Goal: Task Accomplishment & Management: Manage account settings

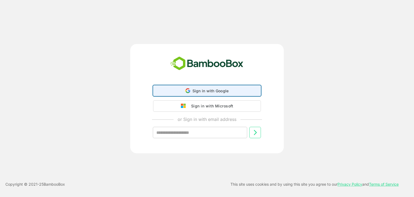
click at [212, 88] on span "Sign in with Google" at bounding box center [210, 90] width 36 height 5
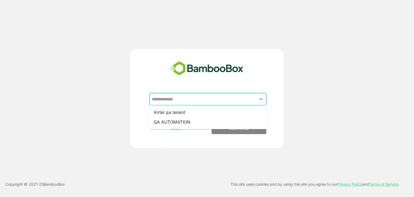
click at [210, 94] on input "text" at bounding box center [207, 99] width 115 height 10
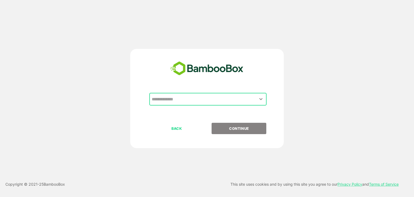
click at [210, 94] on input "text" at bounding box center [207, 99] width 115 height 10
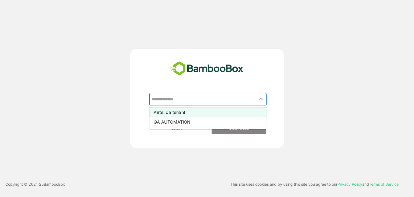
drag, startPoint x: 210, startPoint y: 94, endPoint x: 222, endPoint y: 109, distance: 19.2
click at [222, 109] on div "​ Airtel qa tenant QA AUTOMATION" at bounding box center [207, 108] width 134 height 30
click at [222, 109] on li "Airtel qa tenant" at bounding box center [207, 112] width 117 height 10
type input "**********"
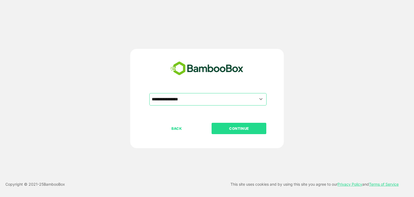
click at [238, 126] on p "CONTINUE" at bounding box center [239, 128] width 54 height 6
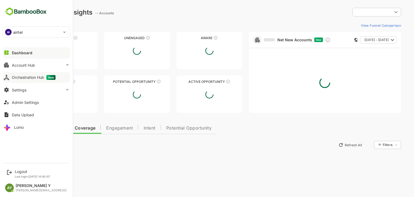
click at [9, 81] on button "Orchestration Hub New" at bounding box center [36, 77] width 67 height 11
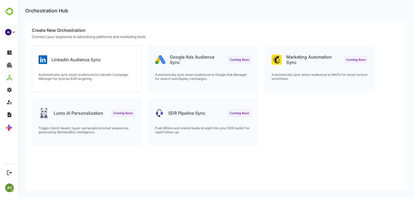
click at [119, 62] on div "LinkedIn Audience Sync" at bounding box center [86, 55] width 109 height 19
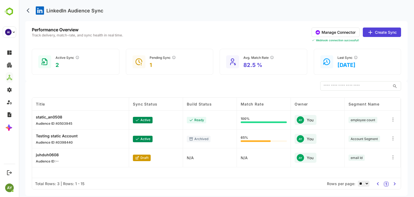
click at [334, 32] on button "Manage Connector" at bounding box center [336, 31] width 48 height 9
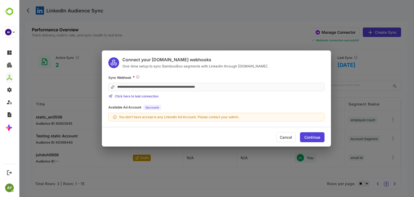
click at [266, 106] on div "Available Ad Account 0 accounts" at bounding box center [216, 107] width 216 height 5
click at [78, 61] on div "**********" at bounding box center [216, 98] width 395 height 197
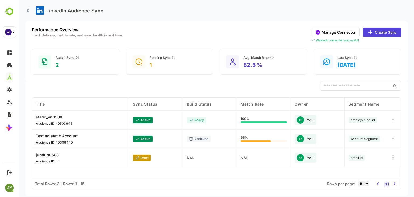
click at [78, 61] on div "Active Sync 2" at bounding box center [68, 61] width 24 height 13
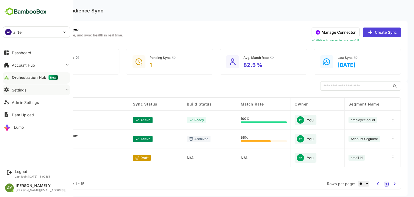
click at [28, 91] on button "Settings" at bounding box center [36, 89] width 67 height 11
click at [26, 106] on button "Admin Settings" at bounding box center [36, 102] width 67 height 11
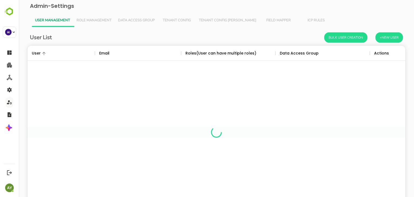
scroll to position [154, 370]
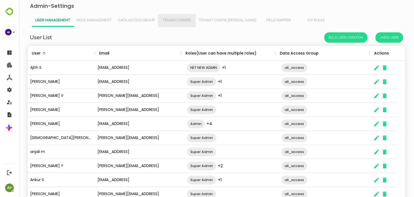
click at [173, 25] on button "Tenant Config" at bounding box center [177, 20] width 38 height 13
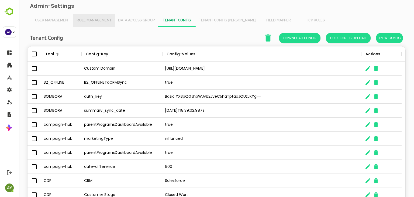
click at [109, 18] on button "Role Management" at bounding box center [94, 20] width 42 height 13
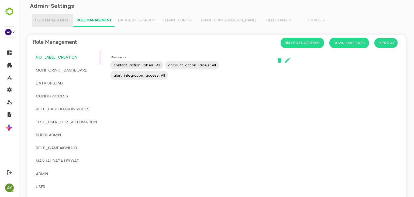
click at [60, 20] on span "User Management" at bounding box center [52, 20] width 35 height 4
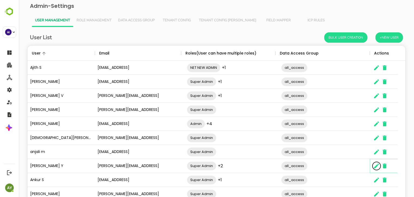
click at [376, 166] on icon "The User Data" at bounding box center [376, 165] width 5 height 5
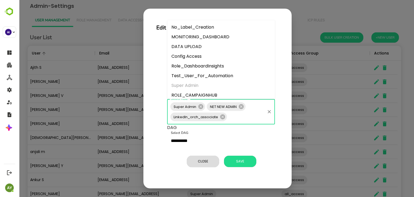
click at [237, 118] on input "Select Role" at bounding box center [246, 117] width 37 height 10
type input "*"
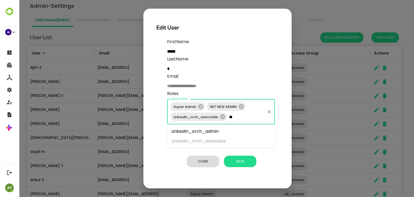
type input "***"
click at [231, 132] on li "LinkedIn_orch_admin" at bounding box center [221, 131] width 108 height 10
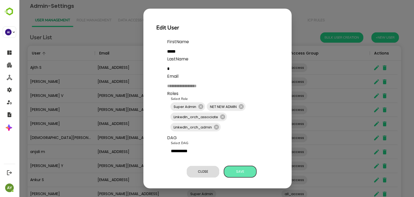
click at [242, 172] on span "Save" at bounding box center [240, 171] width 27 height 7
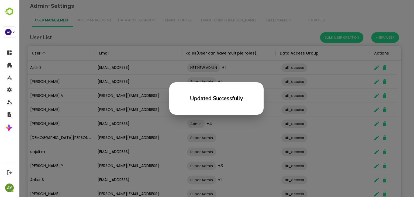
click at [118, 115] on div "Updated Successfully" at bounding box center [216, 98] width 395 height 197
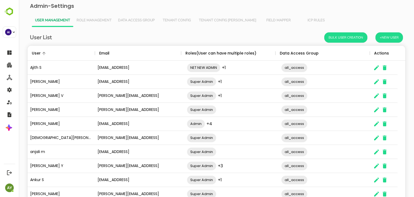
scroll to position [154, 370]
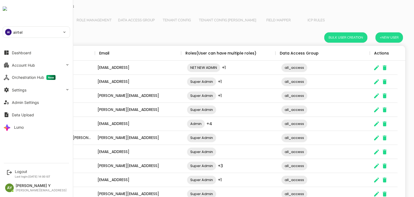
click at [5, 11] on img at bounding box center [5, 8] width 4 height 4
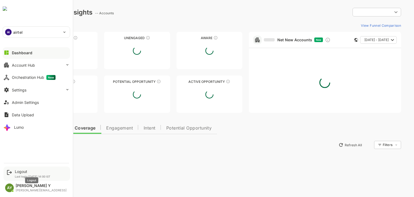
click at [19, 173] on div "Logout" at bounding box center [33, 171] width 36 height 5
type input "**********"
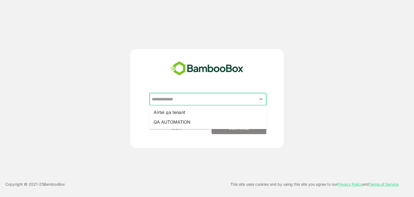
click at [229, 102] on input "text" at bounding box center [207, 99] width 115 height 10
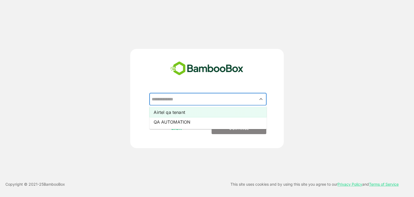
click at [222, 112] on li "Airtel qa tenant" at bounding box center [207, 112] width 117 height 10
type input "**********"
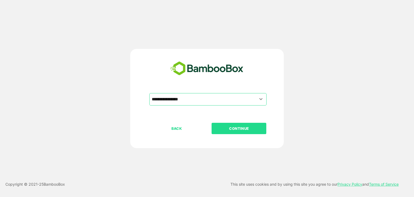
click at [237, 130] on p "CONTINUE" at bounding box center [239, 128] width 54 height 6
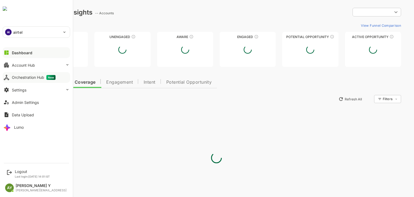
type input "**********"
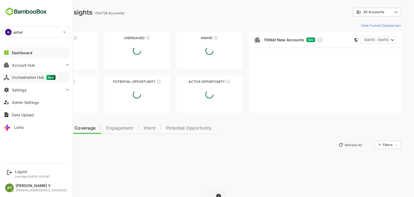
click at [13, 78] on div "Orchestration Hub New" at bounding box center [34, 77] width 44 height 5
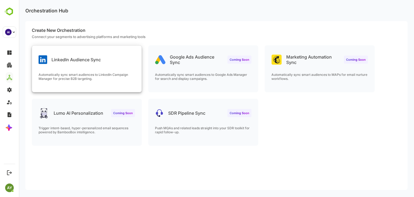
click at [101, 72] on p "Automatically sync smart audiences to LinkedIn Campaign Manager for precise B2B…" at bounding box center [87, 76] width 96 height 8
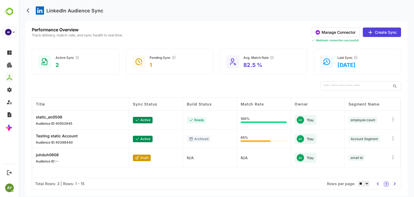
scroll to position [0, 1]
click at [334, 35] on button "Manage Connector" at bounding box center [336, 31] width 48 height 9
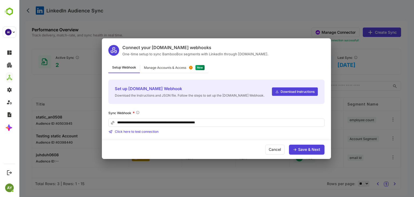
click at [302, 144] on div "Save & Next" at bounding box center [307, 149] width 36 height 10
click at [302, 150] on div "Save & Next" at bounding box center [309, 149] width 22 height 4
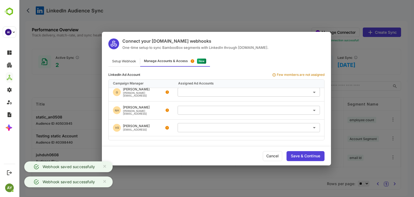
scroll to position [40, 0]
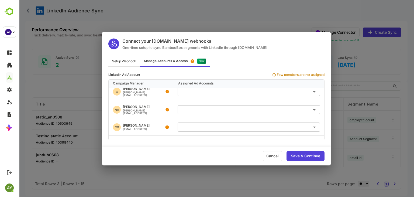
click at [67, 83] on div "Connect your [DOMAIN_NAME] webhooks One-time setup to sync BambooBox segments w…" at bounding box center [216, 98] width 395 height 197
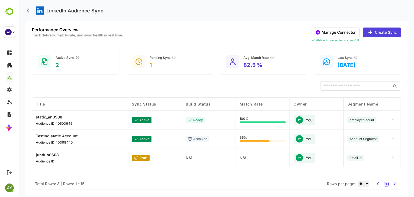
click at [347, 29] on button "Manage Connector" at bounding box center [336, 31] width 48 height 9
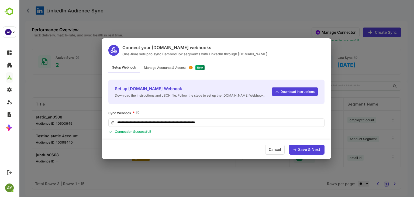
click at [313, 151] on div "Save & Next" at bounding box center [307, 149] width 36 height 10
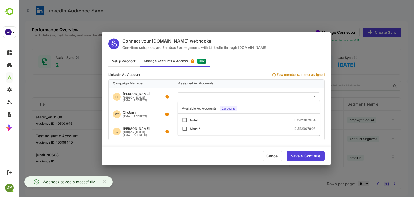
click at [243, 95] on input "text" at bounding box center [249, 96] width 138 height 9
click at [340, 111] on div "Connect your [DOMAIN_NAME] webhooks One-time setup to sync BambooBox segments w…" at bounding box center [216, 98] width 395 height 197
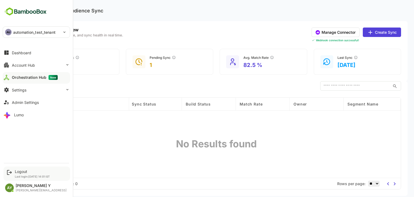
click at [24, 167] on div "Logout Last login: [DATE] 14:01 IST" at bounding box center [37, 173] width 67 height 14
click at [23, 171] on div "Logout" at bounding box center [32, 171] width 35 height 5
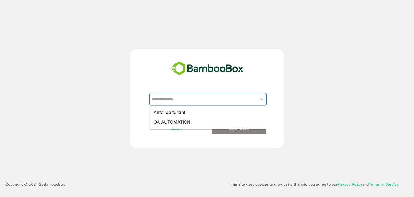
click at [205, 104] on input "text" at bounding box center [207, 99] width 115 height 10
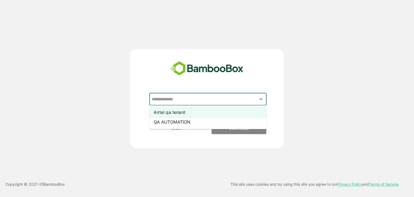
click at [206, 112] on li "Airtel qa tenant" at bounding box center [207, 112] width 117 height 10
type input "**********"
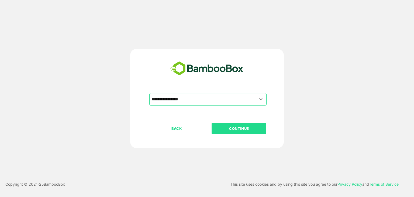
click at [241, 129] on p "CONTINUE" at bounding box center [239, 128] width 54 height 6
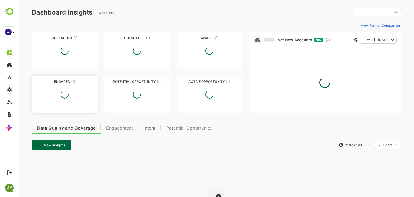
type input "**********"
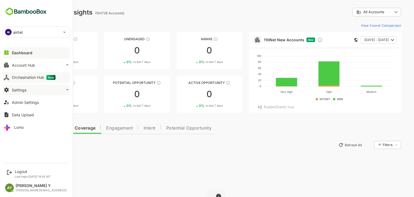
click at [34, 78] on div "Orchestration Hub New" at bounding box center [34, 77] width 44 height 5
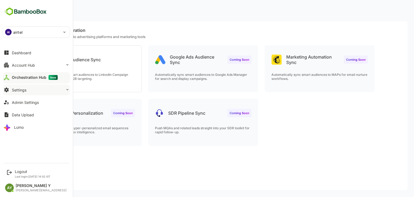
click at [18, 85] on button "Settings" at bounding box center [36, 89] width 67 height 11
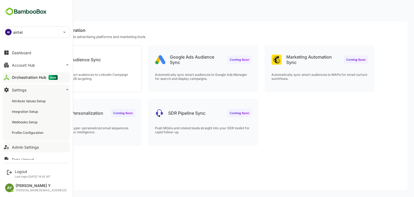
click at [24, 150] on button "Admin Settings" at bounding box center [36, 146] width 67 height 11
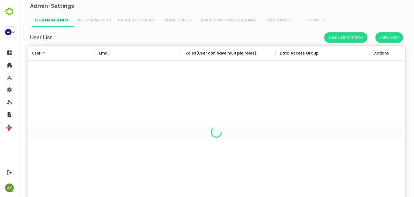
scroll to position [154, 370]
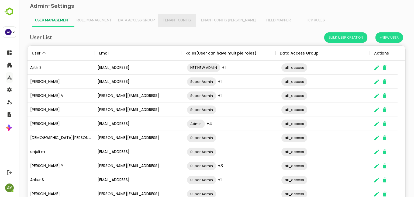
click at [186, 18] on span "Tenant Config" at bounding box center [176, 20] width 31 height 4
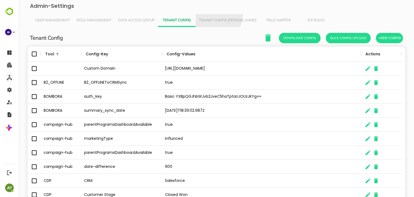
click at [217, 14] on button "Tenant Config [PERSON_NAME]" at bounding box center [228, 20] width 64 height 13
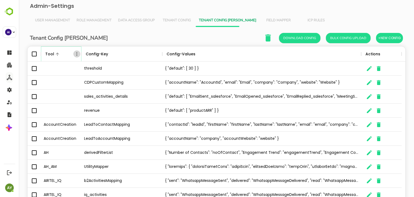
click at [77, 55] on icon "Menu" at bounding box center [76, 53] width 5 height 5
click at [64, 92] on li "Filter" at bounding box center [61, 93] width 37 height 10
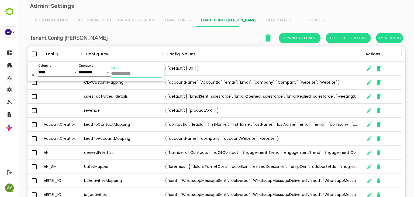
click at [129, 74] on input "Value" at bounding box center [136, 74] width 51 height 8
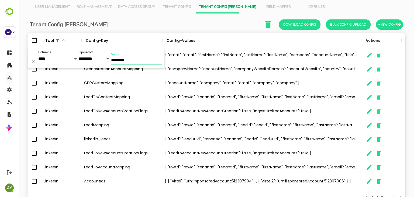
scroll to position [33, 0]
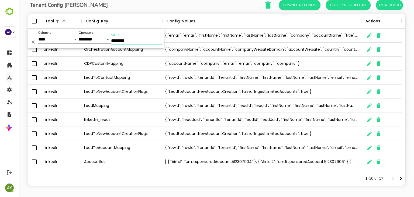
type input "********"
click at [368, 161] on icon "The User Data" at bounding box center [369, 161] width 5 height 5
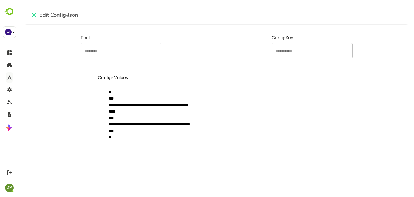
drag, startPoint x: 111, startPoint y: 112, endPoint x: 113, endPoint y: 129, distance: 16.9
click at [113, 129] on textarea "**********" at bounding box center [216, 149] width 237 height 132
type textarea "**********"
type textarea "*"
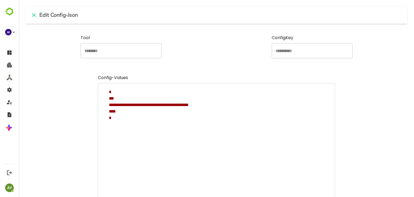
type textarea "**********"
type textarea "*"
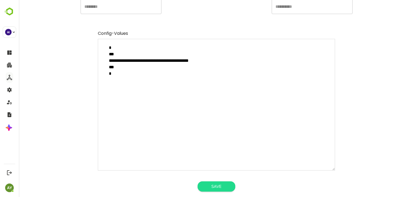
type textarea "**********"
click at [214, 185] on button "Save" at bounding box center [217, 186] width 38 height 10
type textarea "*"
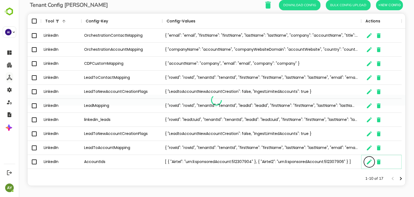
scroll to position [4, 4]
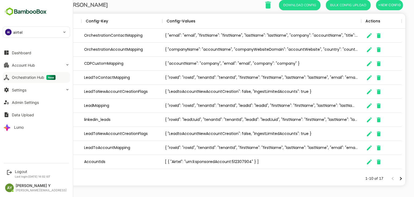
click at [12, 10] on img at bounding box center [26, 11] width 46 height 10
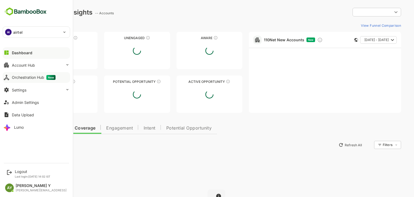
type input "**********"
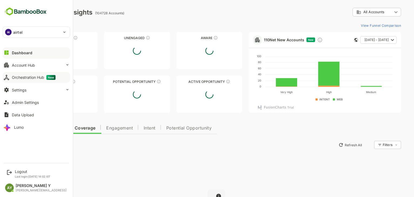
click at [10, 81] on button "Orchestration Hub New" at bounding box center [36, 77] width 67 height 11
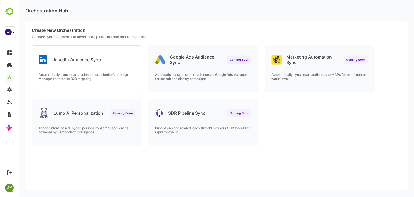
click at [111, 58] on div "LinkedIn Audience Sync" at bounding box center [86, 55] width 109 height 19
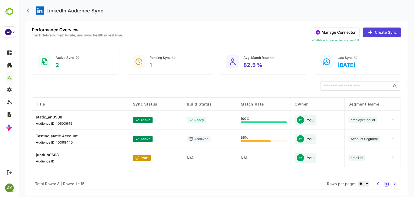
click at [330, 33] on button "Manage Connector" at bounding box center [336, 31] width 48 height 9
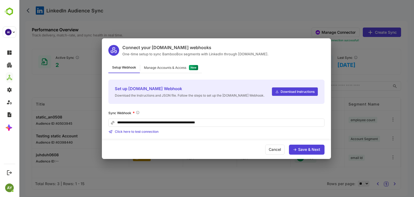
click at [303, 146] on div "Save & Next" at bounding box center [307, 149] width 36 height 10
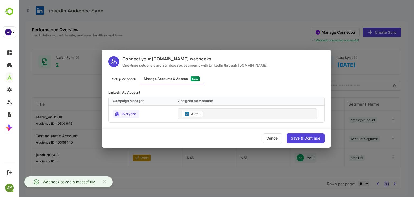
click at [349, 92] on div "Connect your [DOMAIN_NAME] webhooks One-time setup to sync BambooBox segments w…" at bounding box center [216, 98] width 395 height 197
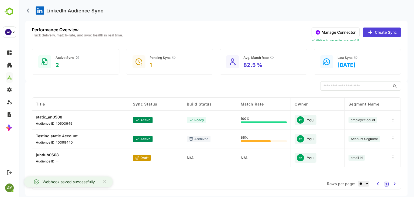
click at [387, 31] on button "Create Sync" at bounding box center [382, 31] width 38 height 9
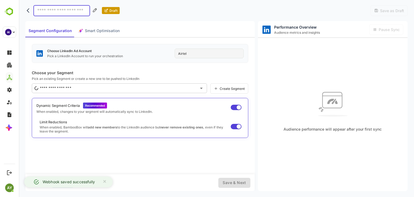
click at [217, 53] on div "Airtel" at bounding box center [209, 54] width 69 height 10
click at [187, 55] on div "Airtel" at bounding box center [209, 54] width 69 height 10
click at [27, 9] on icon "back" at bounding box center [29, 10] width 5 height 5
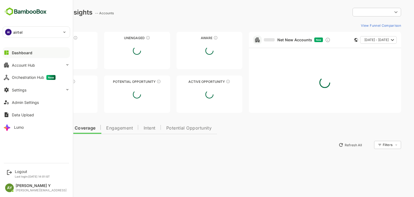
type input "**********"
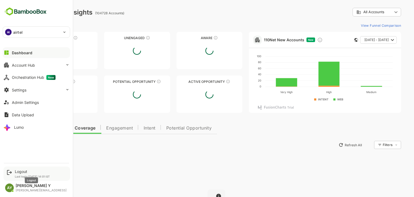
click at [21, 169] on div "Logout" at bounding box center [32, 171] width 35 height 5
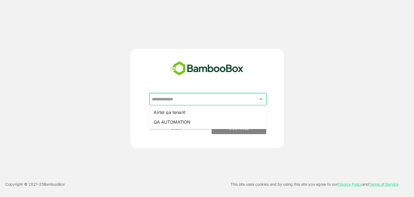
click at [211, 102] on input "text" at bounding box center [207, 99] width 115 height 10
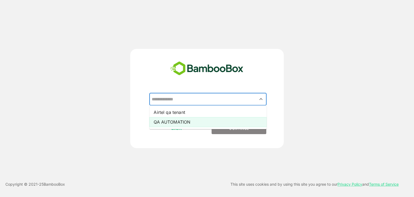
click at [212, 123] on li "QA AUTOMATION" at bounding box center [207, 122] width 117 height 10
type input "**********"
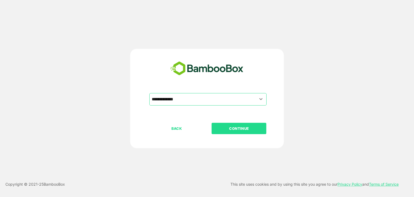
click at [246, 127] on p "CONTINUE" at bounding box center [239, 128] width 54 height 6
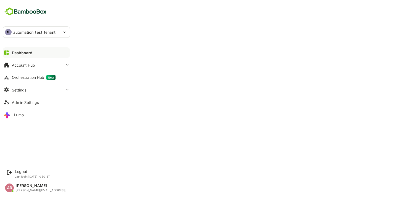
click at [42, 82] on div "Dashboard Account Hub Orchestration Hub New Settings Admin Settings Lumo" at bounding box center [36, 83] width 73 height 74
click at [44, 77] on div "Orchestration Hub New" at bounding box center [34, 77] width 44 height 5
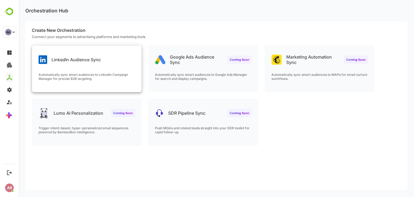
click at [71, 57] on p "LinkedIn Audience Sync" at bounding box center [75, 59] width 49 height 5
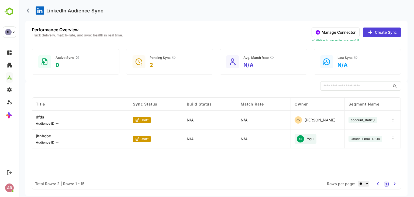
click at [327, 32] on button "Manage Connector" at bounding box center [336, 31] width 48 height 9
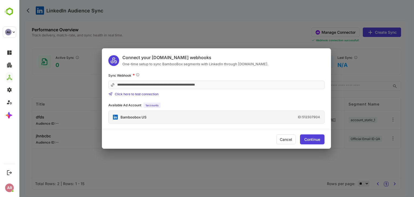
click at [322, 141] on div "Continue" at bounding box center [312, 139] width 25 height 10
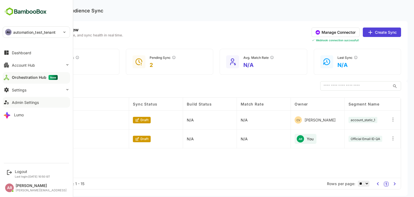
click at [39, 102] on button "Admin Settings" at bounding box center [36, 102] width 67 height 11
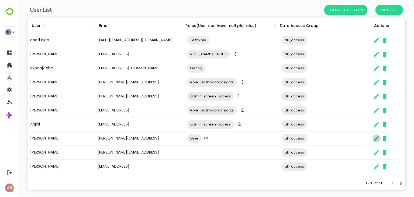
click at [373, 136] on button "The User Data" at bounding box center [376, 138] width 8 height 8
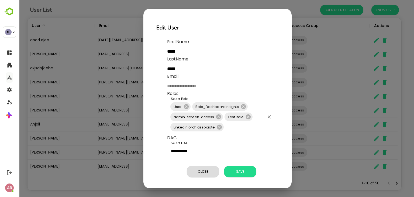
click at [243, 132] on div "User Role_DashboardInsights admin-screen-access Test Role Linkedin orch associa…" at bounding box center [221, 117] width 108 height 36
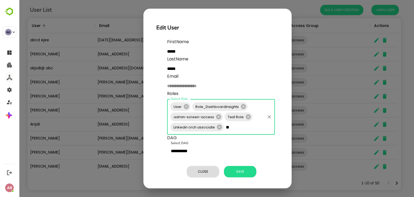
type input "*"
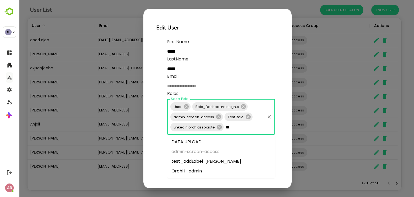
type input "***"
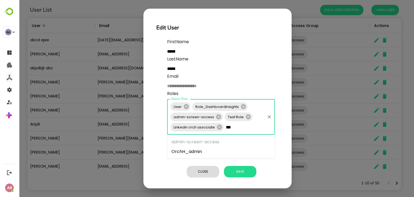
click at [236, 150] on li "OrchH_admin" at bounding box center [221, 152] width 108 height 10
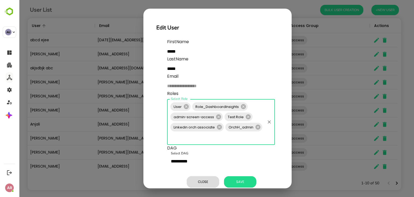
scroll to position [11, 0]
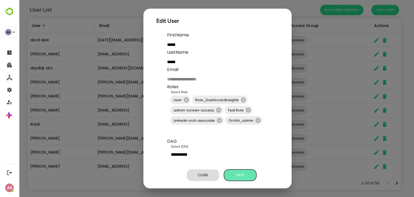
click at [234, 173] on span "Save" at bounding box center [240, 174] width 27 height 7
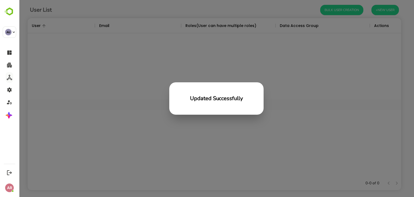
scroll to position [154, 370]
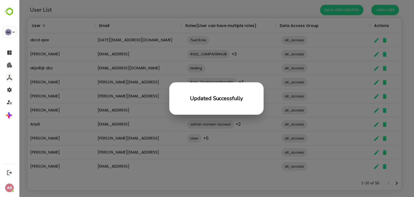
click at [107, 90] on div "Updated Successfully" at bounding box center [216, 98] width 395 height 197
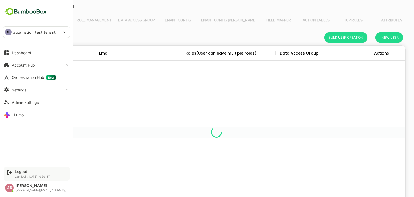
scroll to position [154, 370]
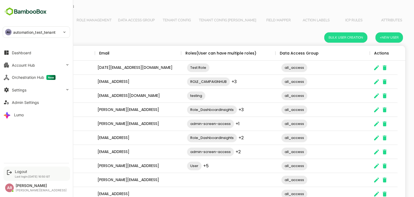
click at [22, 169] on div "Logout Last login: Sep 4 10:50 IST" at bounding box center [37, 173] width 67 height 14
click at [22, 169] on div "Logout" at bounding box center [32, 171] width 35 height 5
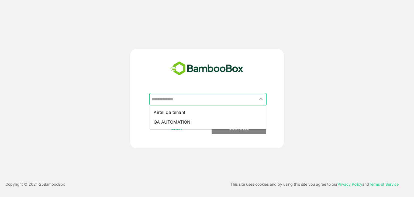
click at [225, 94] on input "text" at bounding box center [207, 99] width 115 height 10
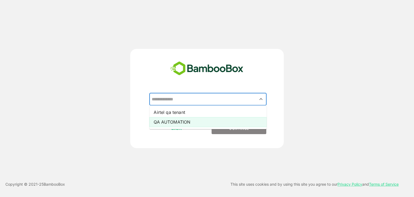
drag, startPoint x: 228, startPoint y: 115, endPoint x: 229, endPoint y: 122, distance: 6.8
click at [229, 122] on ul "Airtel qa tenant QA AUTOMATION" at bounding box center [207, 117] width 117 height 24
click at [229, 122] on li "QA AUTOMATION" at bounding box center [207, 122] width 117 height 10
type input "**********"
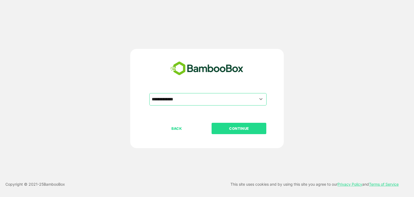
click at [234, 127] on p "CONTINUE" at bounding box center [239, 128] width 54 height 6
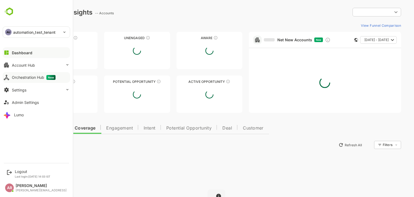
type input "**********"
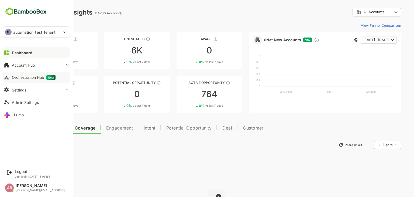
click at [16, 75] on div "Orchestration Hub New" at bounding box center [34, 77] width 44 height 5
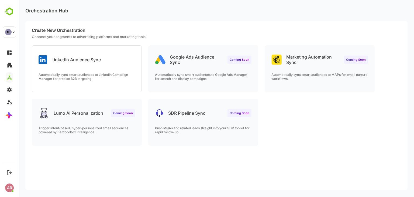
click at [82, 95] on div "LinkedIn Audience Sync Automatically sync smart audiences to LinkedIn Campaign …" at bounding box center [216, 98] width 382 height 107
click at [96, 76] on p "Automatically sync smart audiences to LinkedIn Campaign Manager for precise B2B…" at bounding box center [87, 76] width 96 height 8
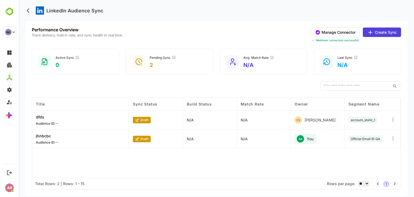
click at [348, 29] on button "Manage Connector" at bounding box center [336, 31] width 48 height 9
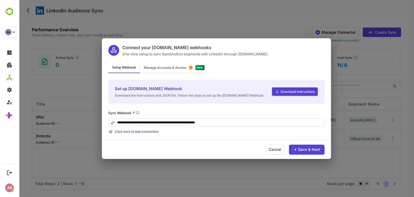
drag, startPoint x: 308, startPoint y: 144, endPoint x: 309, endPoint y: 150, distance: 6.3
click at [309, 150] on div "Cancel Save & Next" at bounding box center [216, 149] width 229 height 19
click at [309, 150] on div "Save & Next" at bounding box center [309, 149] width 22 height 4
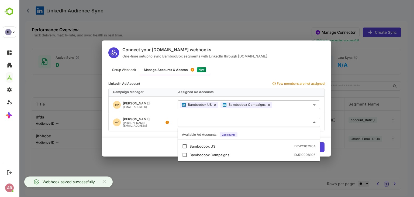
click at [257, 122] on input "text" at bounding box center [249, 121] width 138 height 9
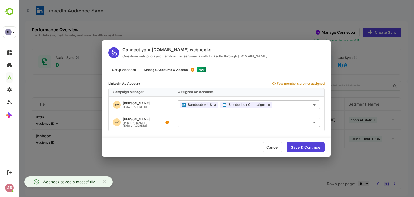
click at [190, 28] on div "Connect your Make.com webhooks One-time setup to sync BambooBox segments with L…" at bounding box center [216, 98] width 395 height 197
